Goal: Task Accomplishment & Management: Manage account settings

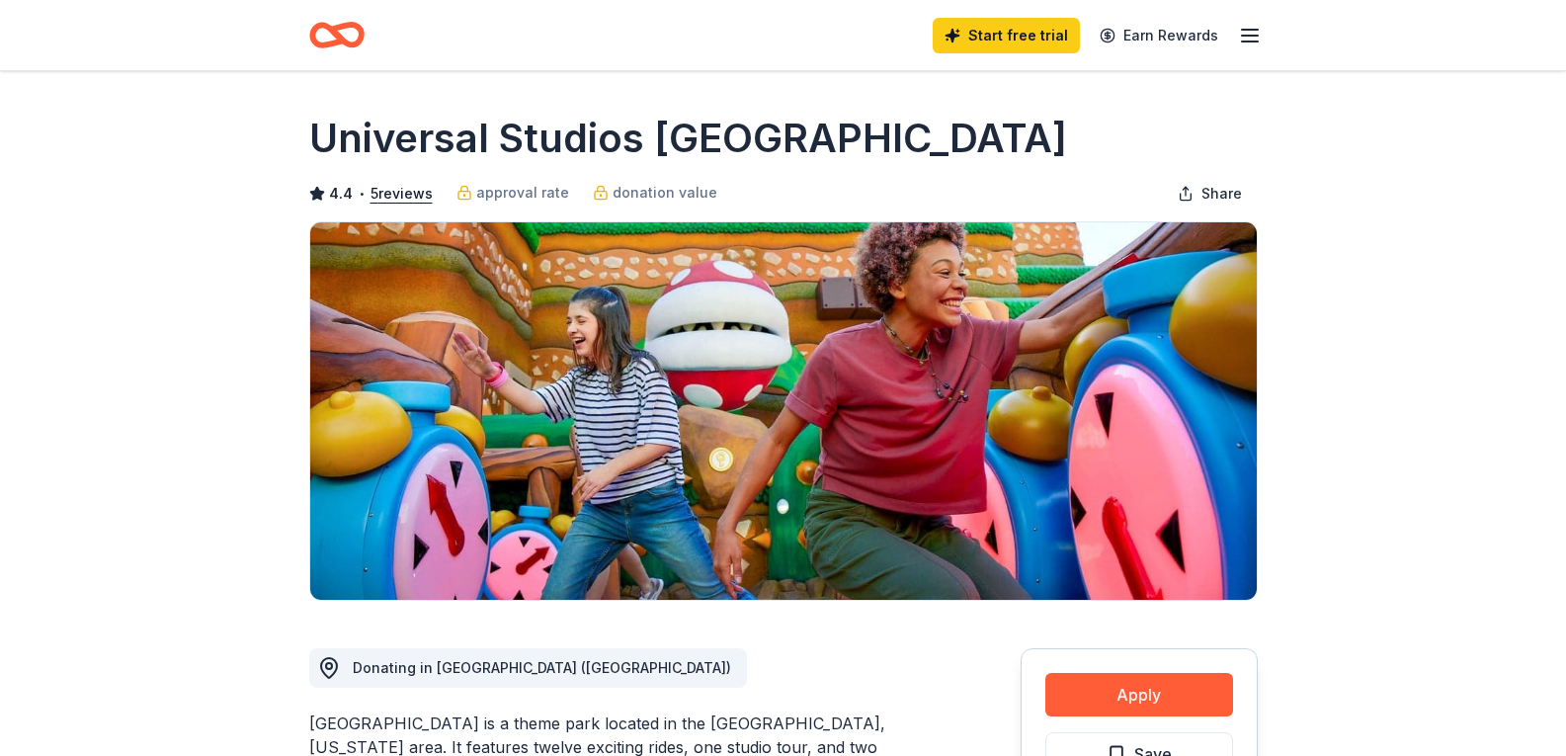
click at [1249, 32] on icon "button" at bounding box center [1250, 36] width 24 height 24
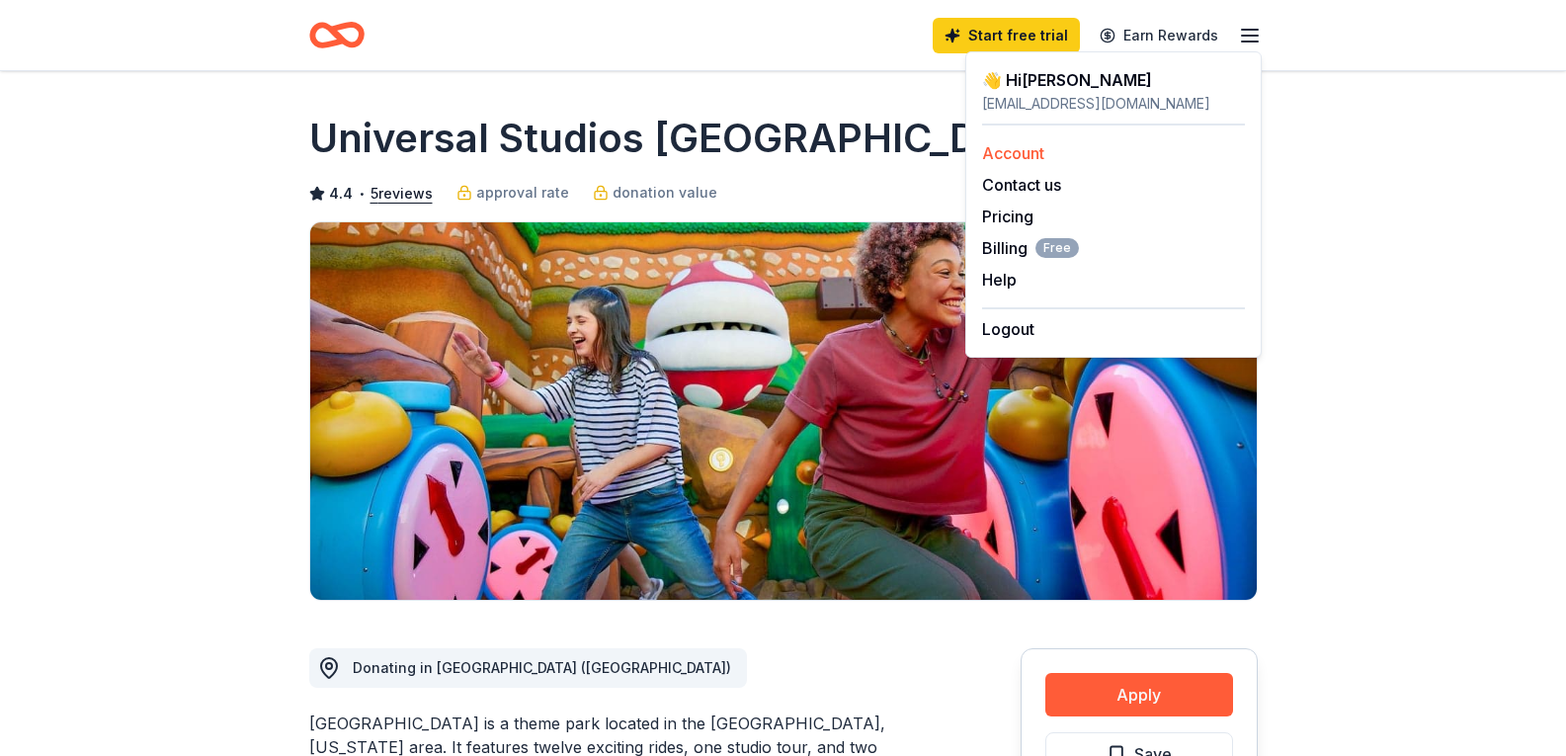
drag, startPoint x: 1249, startPoint y: 32, endPoint x: 1022, endPoint y: 146, distance: 254.6
click at [1022, 146] on body "10% Start free trial Earn Rewards Share Universal Studios Hollywood 4.4 • 5 rev…" at bounding box center [783, 378] width 1566 height 756
click at [1022, 146] on link "Account" at bounding box center [1013, 153] width 62 height 20
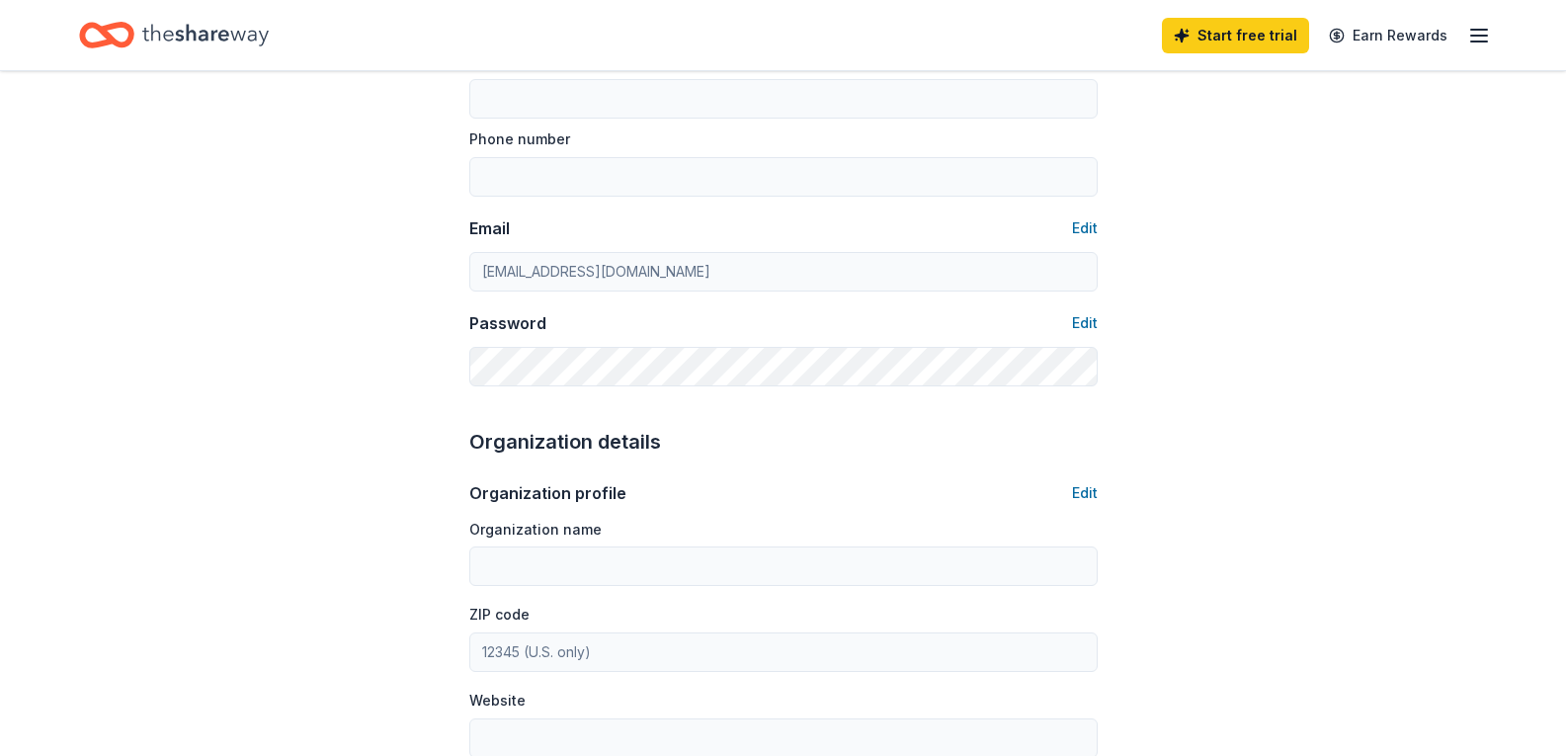
scroll to position [316, 0]
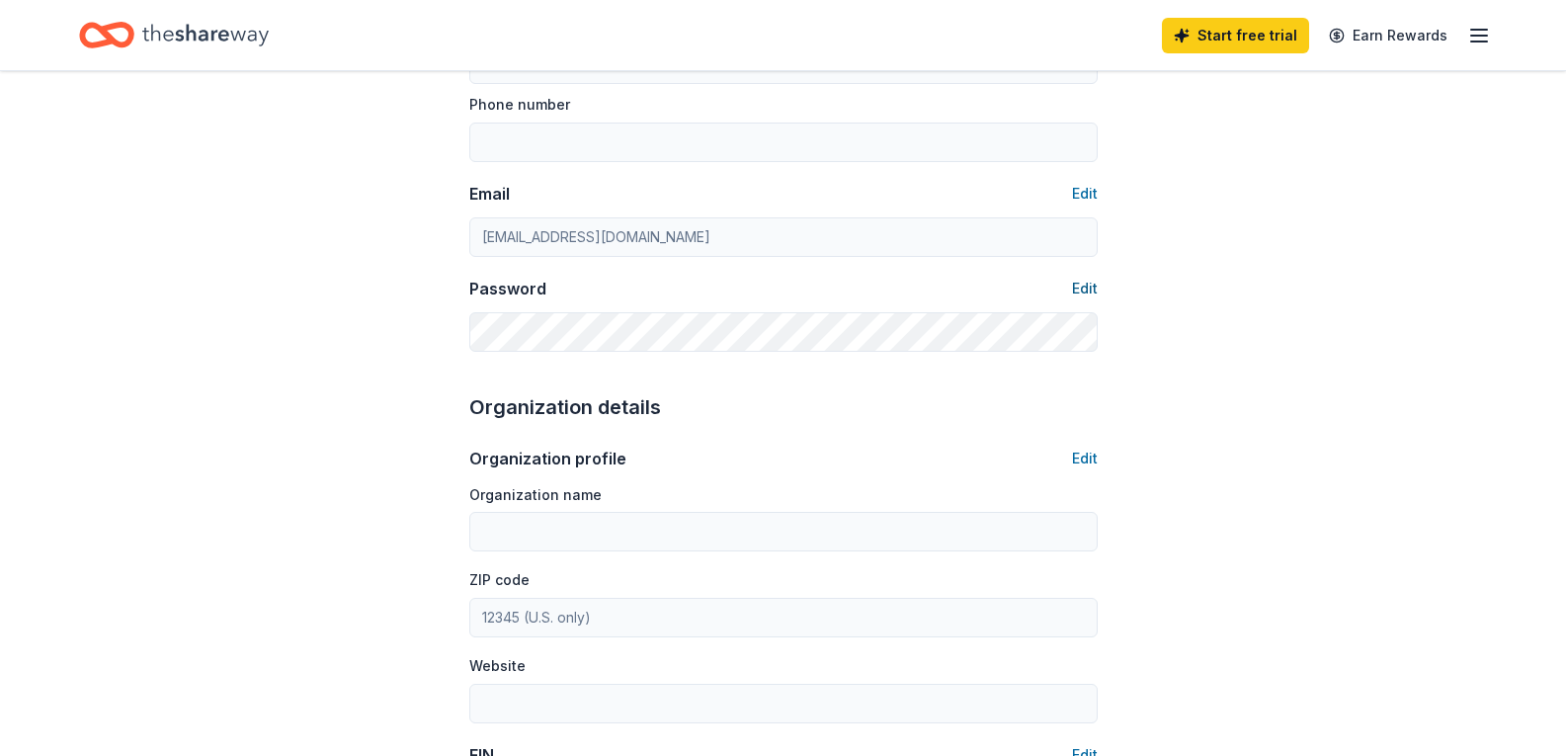
click at [1077, 289] on button "Edit" at bounding box center [1085, 289] width 26 height 24
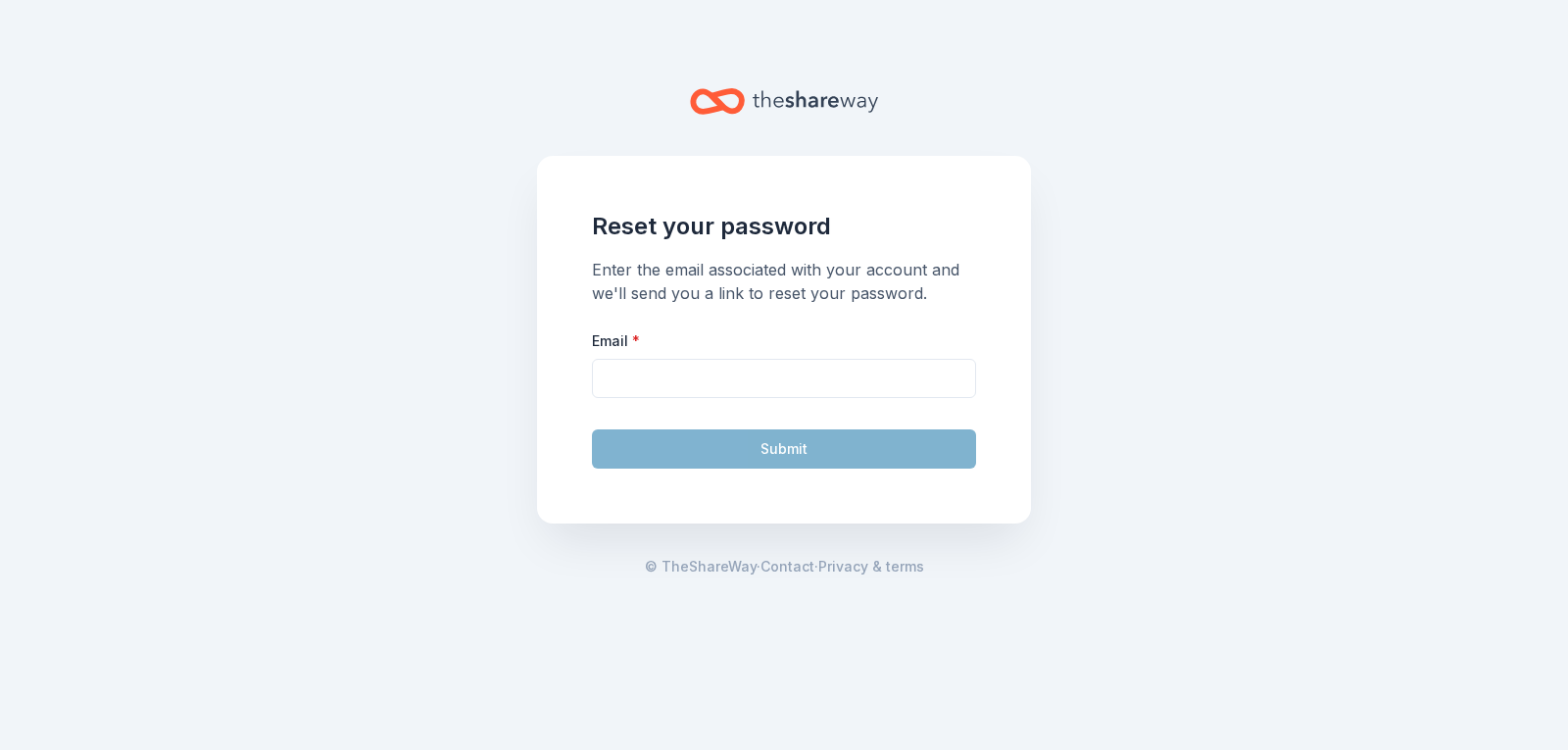
click at [1114, 228] on main "Reset your password Enter the email associated with your account and we'll send…" at bounding box center [784, 375] width 1568 height 750
